Goal: Information Seeking & Learning: Compare options

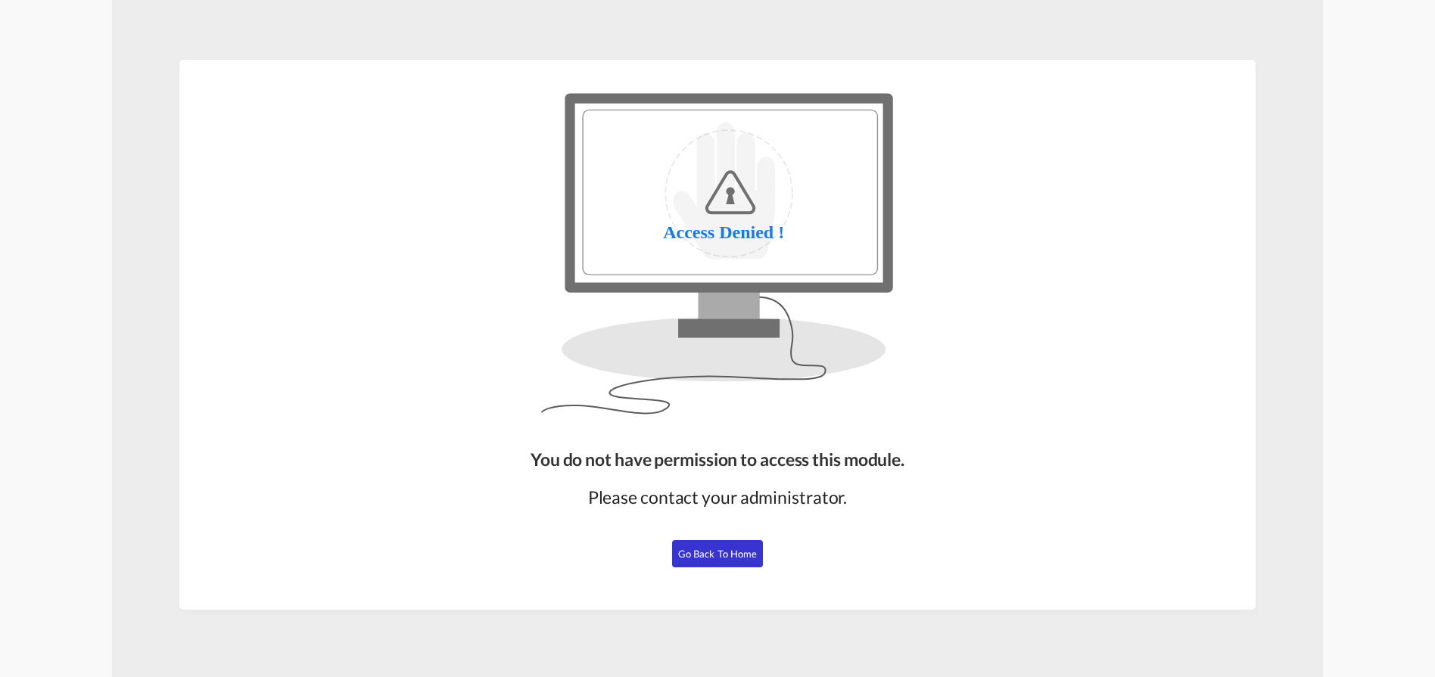
click at [726, 553] on span "Go Back to Home" at bounding box center [717, 554] width 79 height 12
